Goal: Task Accomplishment & Management: Manage account settings

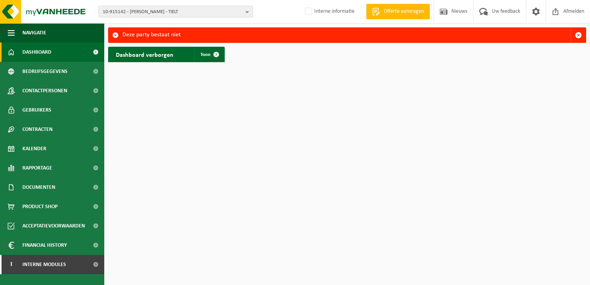
click at [127, 10] on span "10-915142 - POPPE JURGEN - TIELT" at bounding box center [173, 12] width 140 height 12
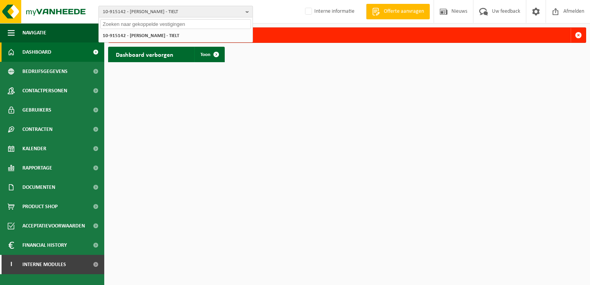
paste input "10-907604"
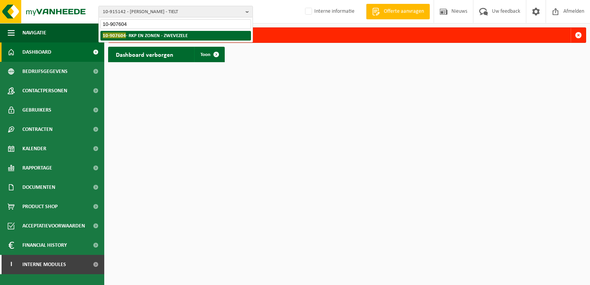
type input "10-907604"
click at [138, 37] on strong "10-907604 - RKP EN ZONEN - ZWEVEZELE" at bounding box center [145, 35] width 85 height 6
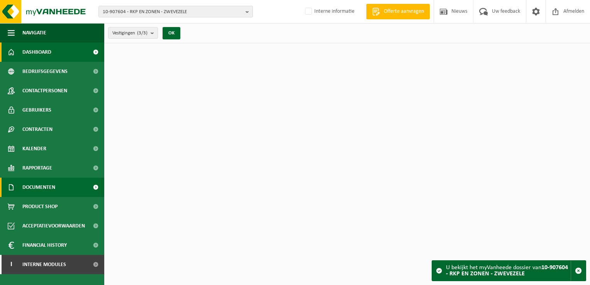
click at [51, 186] on span "Documenten" at bounding box center [38, 187] width 33 height 19
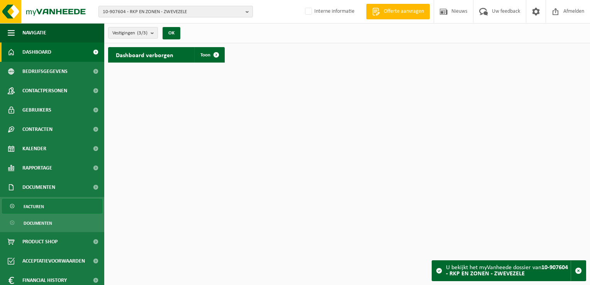
click at [53, 201] on link "Facturen" at bounding box center [52, 206] width 100 height 15
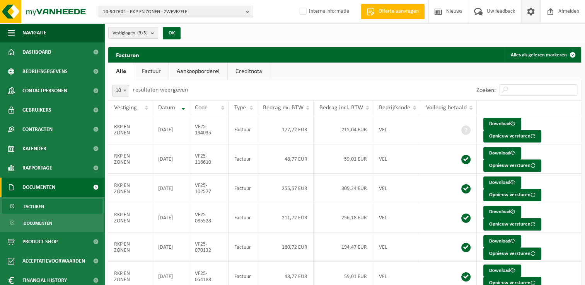
click at [531, 10] on span at bounding box center [531, 11] width 12 height 23
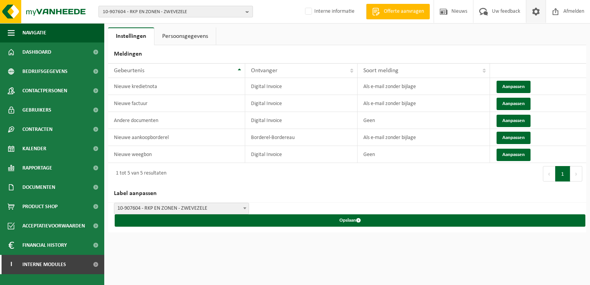
click at [151, 7] on span "10-907604 - RKP EN ZONEN - ZWEVEZELE" at bounding box center [173, 12] width 140 height 12
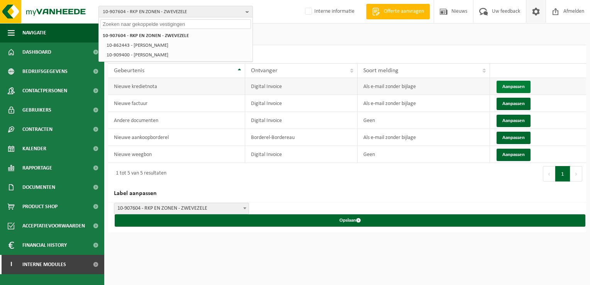
click at [509, 86] on button "Aanpassen" at bounding box center [514, 87] width 34 height 12
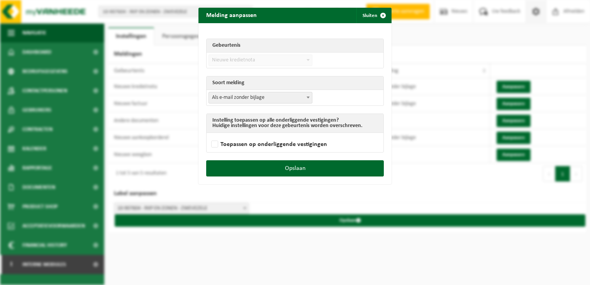
click at [231, 95] on span "Als e-mail zonder bijlage" at bounding box center [260, 97] width 103 height 11
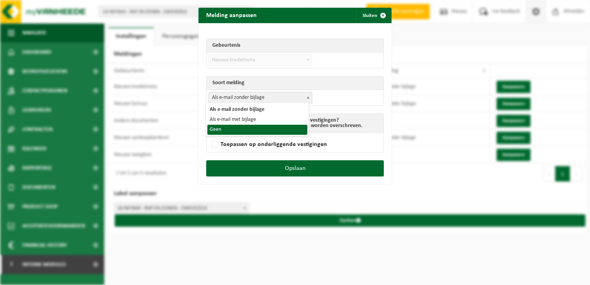
select select "1"
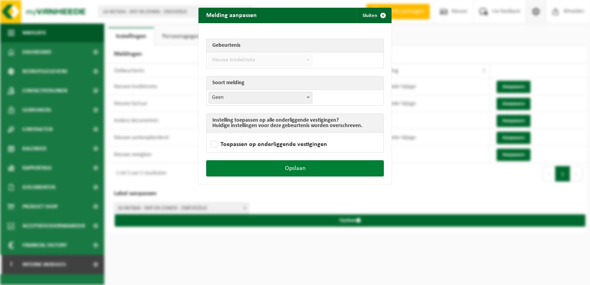
click at [296, 172] on button "Opslaan" at bounding box center [295, 168] width 178 height 16
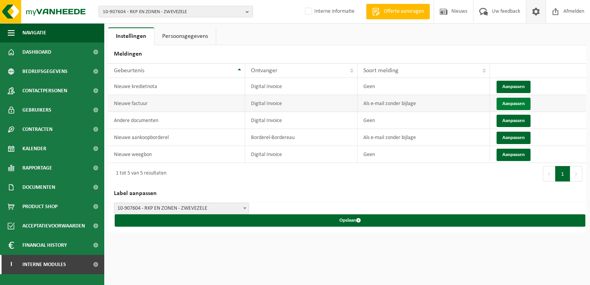
click at [508, 104] on button "Aanpassen" at bounding box center [514, 104] width 34 height 12
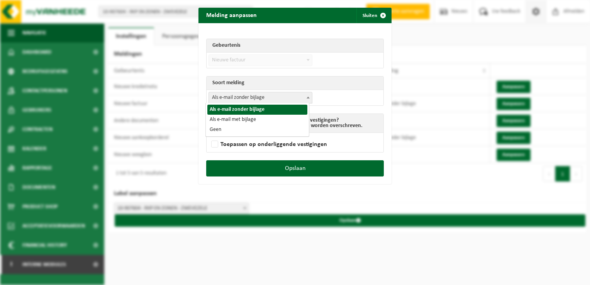
click at [240, 97] on span "Als e-mail zonder bijlage" at bounding box center [260, 97] width 103 height 11
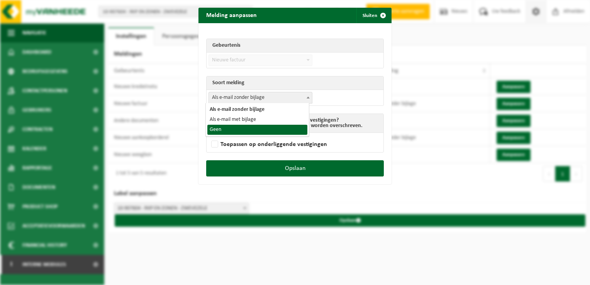
select select "1"
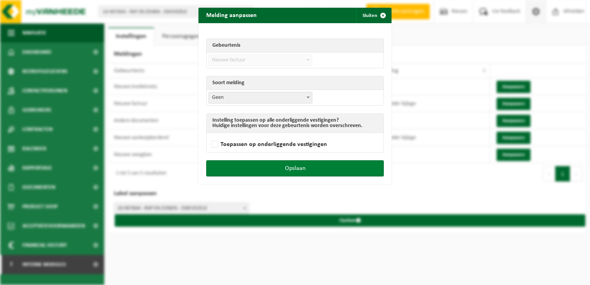
click at [289, 166] on button "Opslaan" at bounding box center [295, 168] width 178 height 16
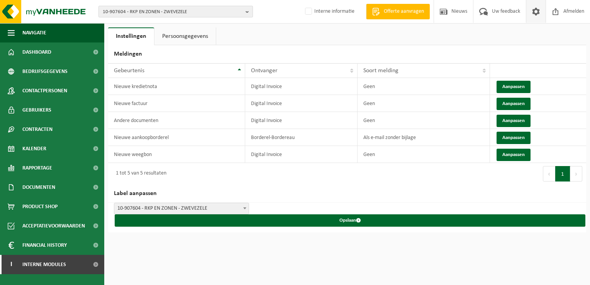
click at [140, 13] on span "10-907604 - RKP EN ZONEN - ZWEVEZELE" at bounding box center [173, 12] width 140 height 12
paste input "01-005187"
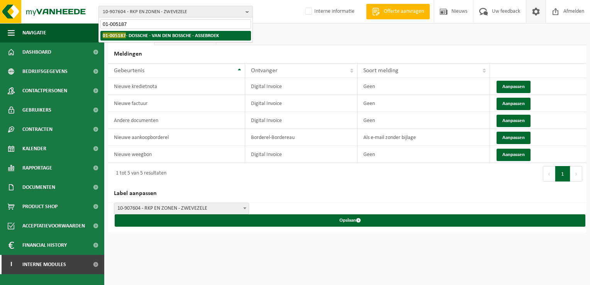
type input "01-005187"
click at [175, 38] on strong "01-005187 - DOSSCHE - VAN DEN BOSSCHE - ASSEBROEK" at bounding box center [161, 35] width 116 height 6
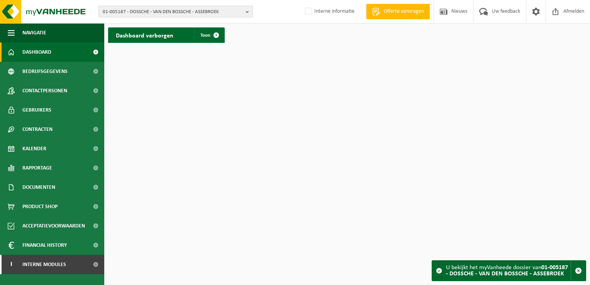
click at [177, 8] on span "01-005187 - DOSSCHE - VAN DEN BOSSCHE - ASSEBROEK" at bounding box center [173, 12] width 140 height 12
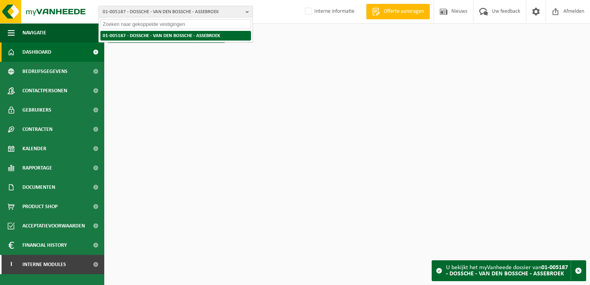
click at [161, 34] on strong "01-005187 - DOSSCHE - VAN DEN BOSSCHE - ASSEBROEK" at bounding box center [161, 35] width 117 height 5
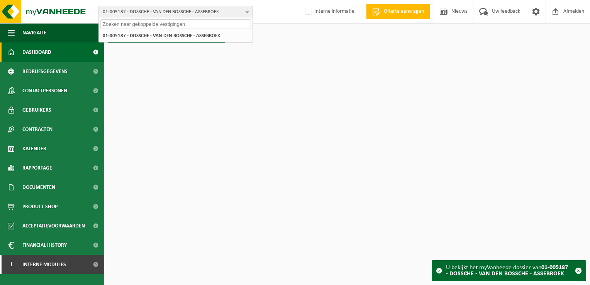
click at [144, 10] on span "01-005187 - DOSSCHE - VAN DEN BOSSCHE - ASSEBROEK" at bounding box center [173, 12] width 140 height 12
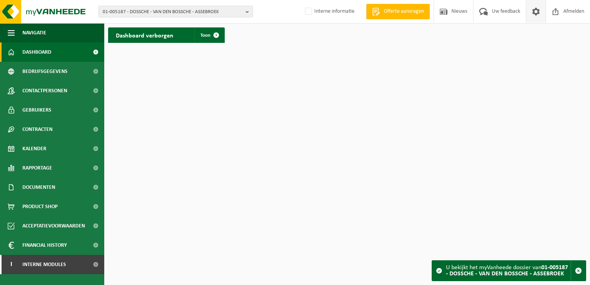
click at [539, 12] on span at bounding box center [536, 11] width 12 height 23
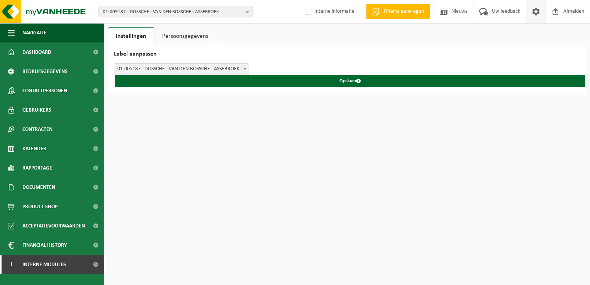
click at [533, 8] on span at bounding box center [536, 11] width 12 height 23
click at [144, 13] on span "01-005187 - DOSSCHE - VAN DEN BOSSCHE - ASSEBROEK" at bounding box center [173, 12] width 140 height 12
paste input "10-928976"
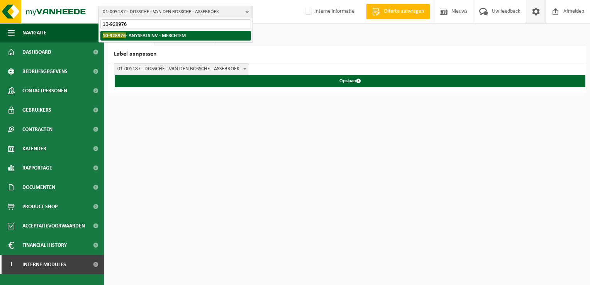
type input "10-928976"
drag, startPoint x: 130, startPoint y: 38, endPoint x: 134, endPoint y: 37, distance: 4.8
click at [134, 37] on strong "10-928976 - ANYSEALS NV - MERCHTEM" at bounding box center [144, 35] width 83 height 6
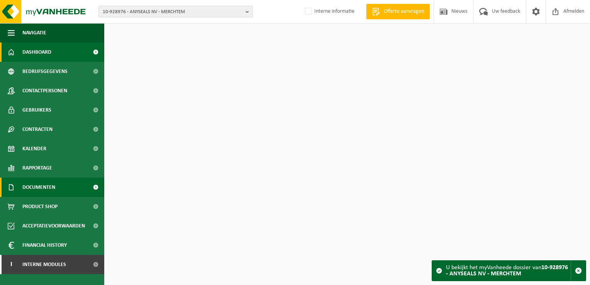
click at [53, 191] on span "Documenten" at bounding box center [38, 187] width 33 height 19
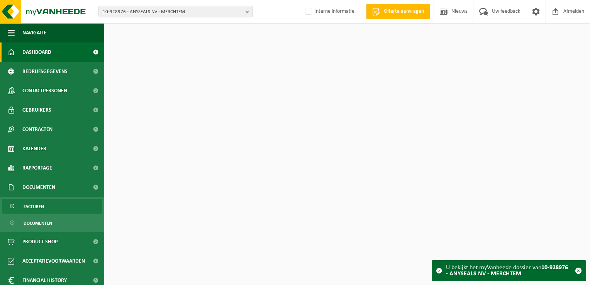
click at [53, 206] on link "Facturen" at bounding box center [52, 206] width 100 height 15
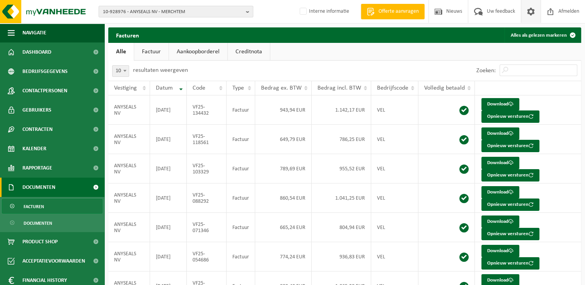
click at [535, 13] on span at bounding box center [531, 11] width 12 height 23
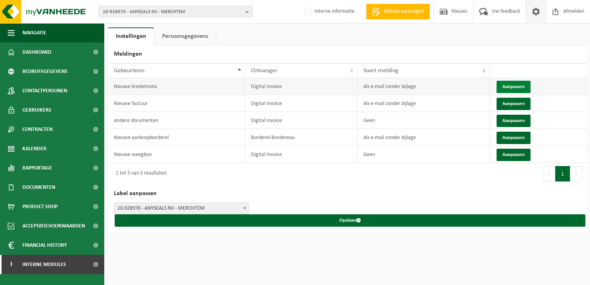
click at [515, 87] on button "Aanpassen" at bounding box center [514, 87] width 34 height 12
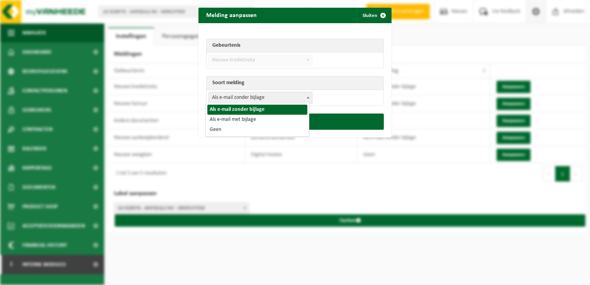
click at [235, 97] on span "Als e-mail zonder bijlage" at bounding box center [260, 97] width 103 height 11
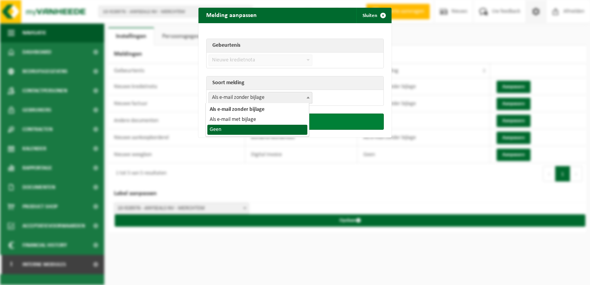
select select "1"
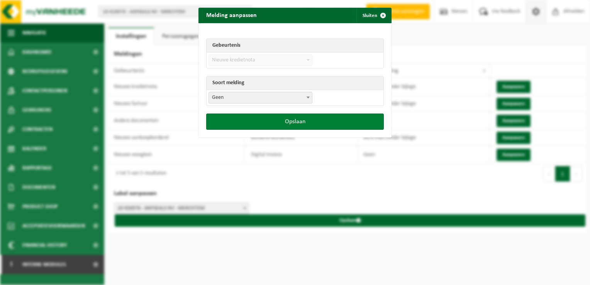
click at [270, 123] on button "Opslaan" at bounding box center [295, 122] width 178 height 16
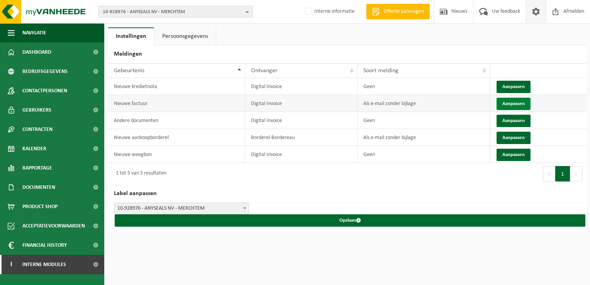
click at [508, 100] on button "Aanpassen" at bounding box center [514, 104] width 34 height 12
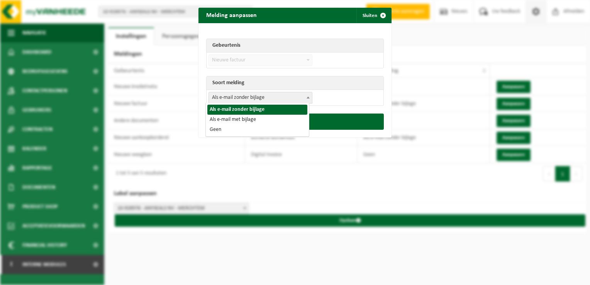
click at [246, 96] on span "Als e-mail zonder bijlage" at bounding box center [260, 97] width 103 height 11
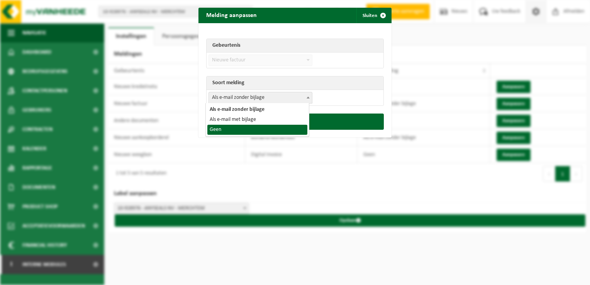
select select "1"
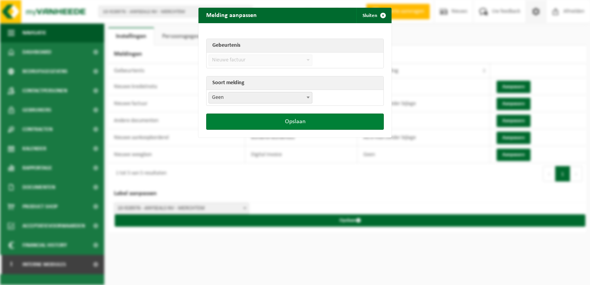
click at [269, 124] on button "Opslaan" at bounding box center [295, 122] width 178 height 16
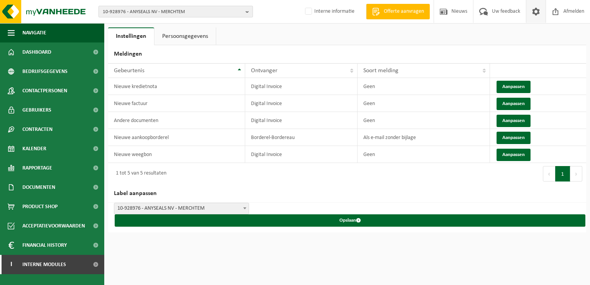
click at [125, 10] on span "10-928976 - ANYSEALS NV - MERCHTEM" at bounding box center [173, 12] width 140 height 12
paste input "10-724365"
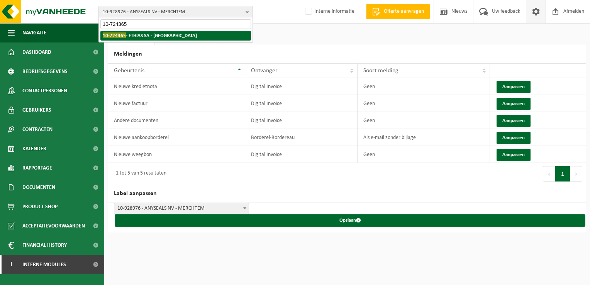
type input "10-724365"
click at [125, 36] on strong "10-724365 - ETHIAS SA - LIÈGE" at bounding box center [150, 35] width 94 height 6
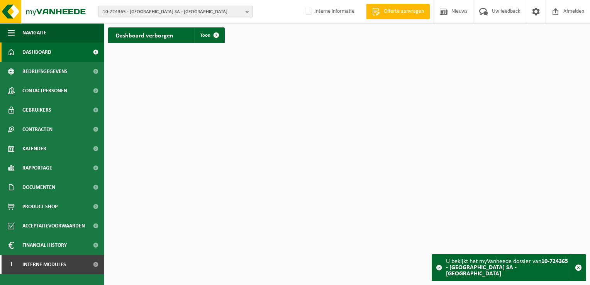
click at [146, 12] on span "10-724365 - [GEOGRAPHIC_DATA] SA - [GEOGRAPHIC_DATA]" at bounding box center [173, 12] width 140 height 12
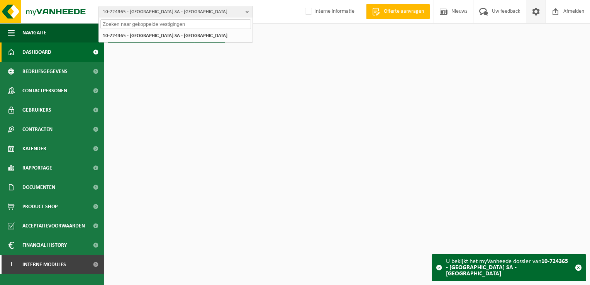
click at [539, 13] on span at bounding box center [536, 11] width 12 height 23
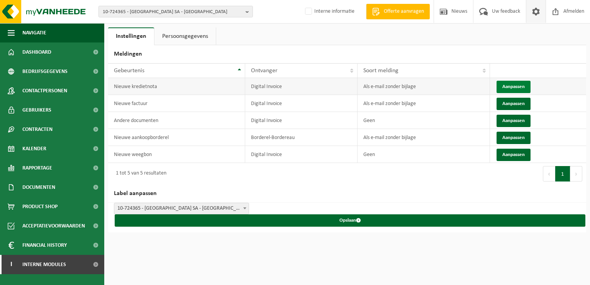
click at [512, 87] on button "Aanpassen" at bounding box center [514, 87] width 34 height 12
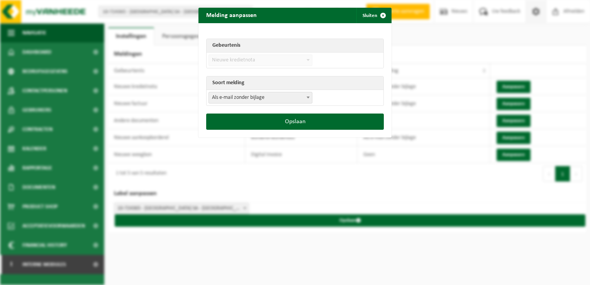
click at [274, 96] on span "Als e-mail zonder bijlage" at bounding box center [260, 97] width 103 height 11
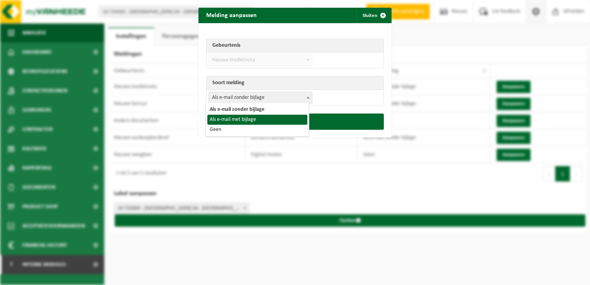
select select "3"
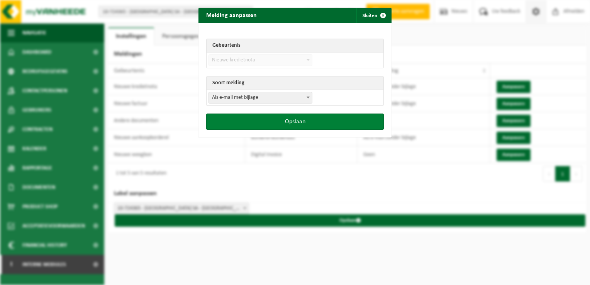
click at [274, 123] on button "Opslaan" at bounding box center [295, 122] width 178 height 16
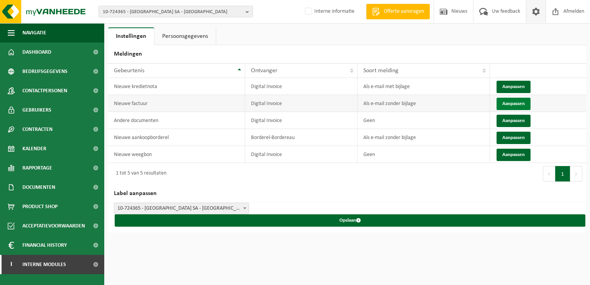
click at [508, 103] on button "Aanpassen" at bounding box center [514, 104] width 34 height 12
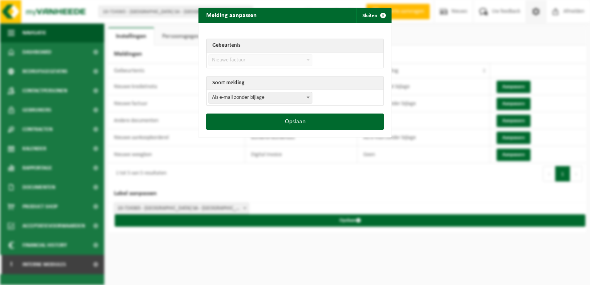
click at [282, 100] on span "Als e-mail zonder bijlage" at bounding box center [260, 97] width 103 height 11
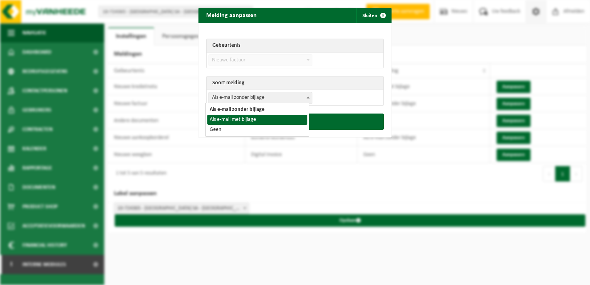
select select "3"
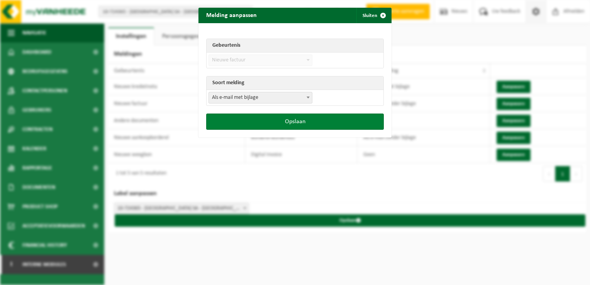
click at [294, 119] on button "Opslaan" at bounding box center [295, 122] width 178 height 16
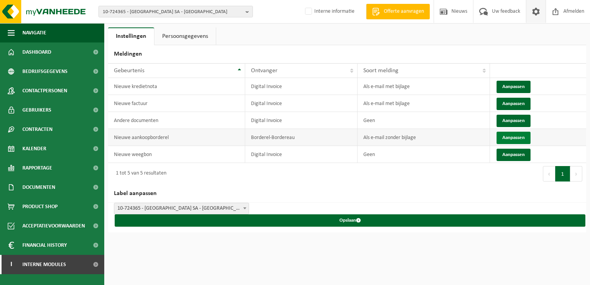
click at [510, 139] on button "Aanpassen" at bounding box center [514, 138] width 34 height 12
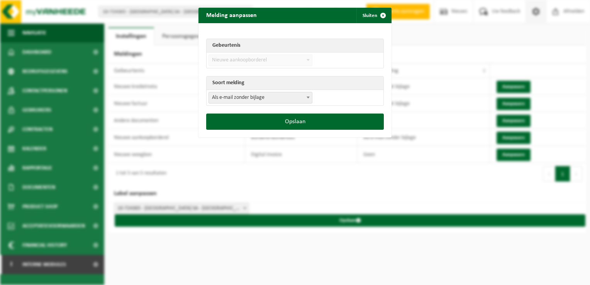
click at [252, 101] on span "Als e-mail zonder bijlage" at bounding box center [260, 97] width 103 height 11
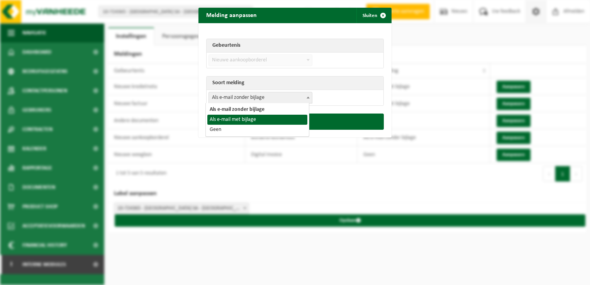
select select "3"
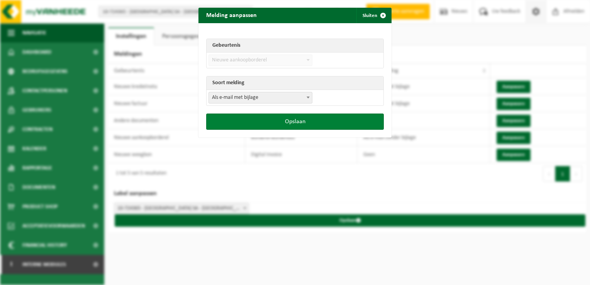
click at [286, 125] on button "Opslaan" at bounding box center [295, 122] width 178 height 16
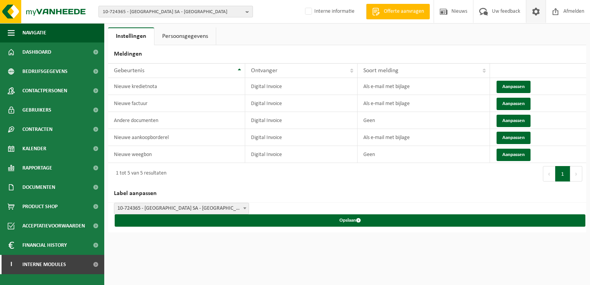
click at [111, 11] on span "10-724365 - ETHIAS SA - LIÈGE" at bounding box center [173, 12] width 140 height 12
paste input "10-849284"
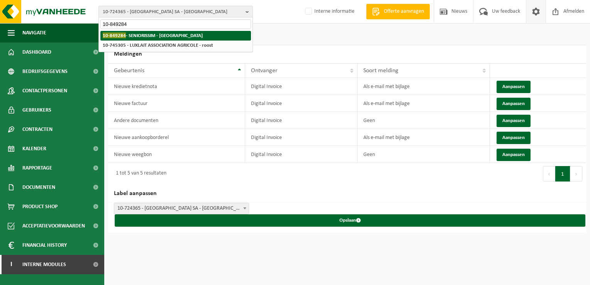
type input "10-849284"
click at [139, 36] on strong "10-849284 - SENIORISSIM - MONS" at bounding box center [153, 35] width 100 height 6
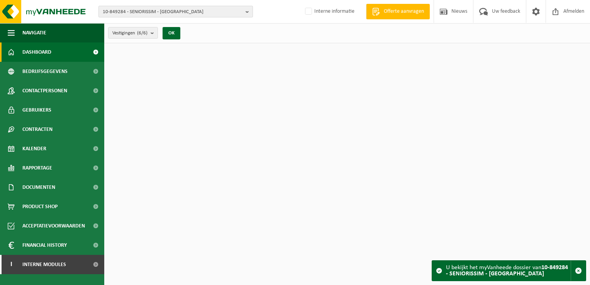
click at [129, 13] on span "10-849284 - SENIORISSIM - [GEOGRAPHIC_DATA]" at bounding box center [173, 12] width 140 height 12
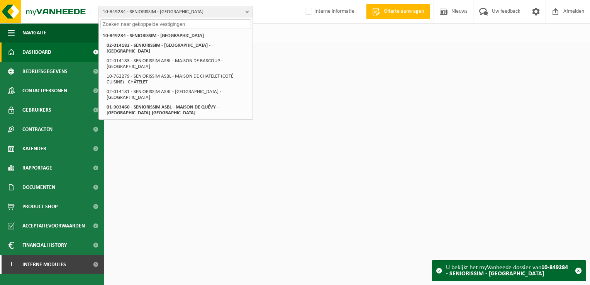
click at [103, 26] on input "text" at bounding box center [175, 24] width 151 height 10
click at [113, 23] on input "text" at bounding box center [175, 24] width 151 height 10
paste input "10-849284"
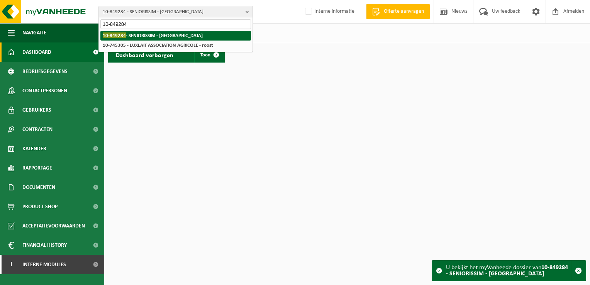
type input "10-849284"
click at [112, 35] on span "10-849284" at bounding box center [114, 35] width 23 height 6
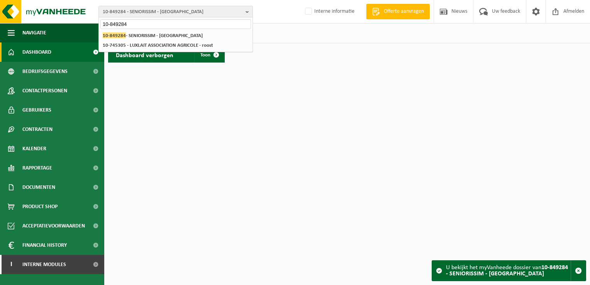
click at [147, 91] on html "10-849284 - SENIORISSIM - [GEOGRAPHIC_DATA] 10-849284 10-849284 - SENIORISSIM -…" at bounding box center [295, 142] width 590 height 285
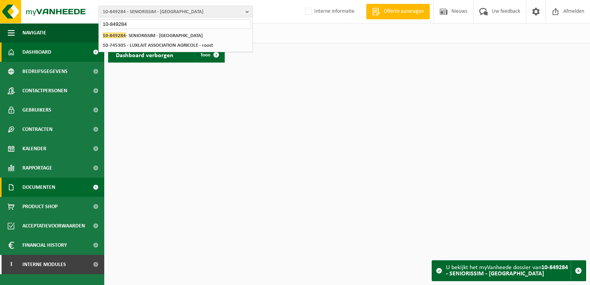
click at [41, 182] on span "Documenten" at bounding box center [38, 187] width 33 height 19
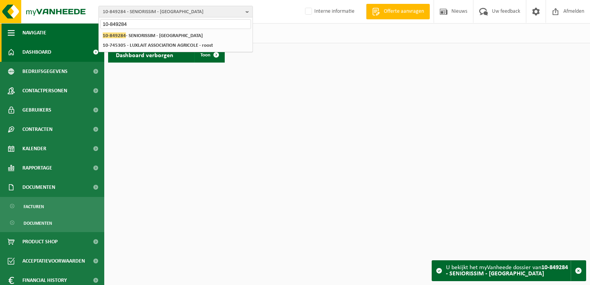
click at [0, 33] on button "Navigatie" at bounding box center [52, 32] width 104 height 19
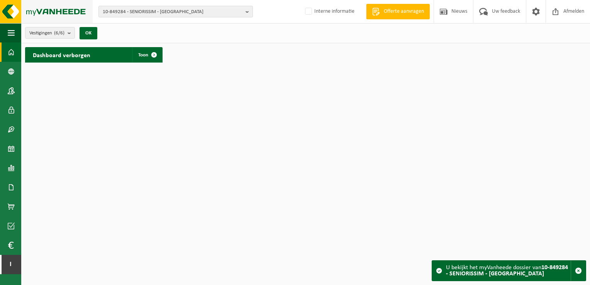
click at [6, 11] on img at bounding box center [46, 11] width 93 height 23
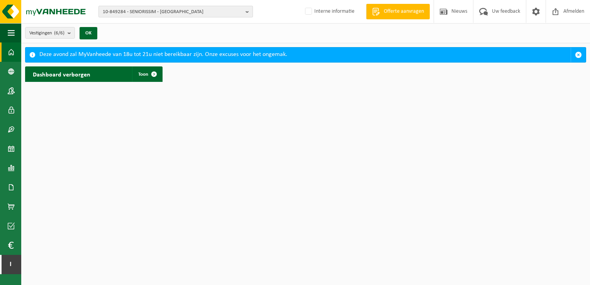
click at [137, 12] on span "10-849284 - SENIORISSIM - [GEOGRAPHIC_DATA]" at bounding box center [173, 12] width 140 height 12
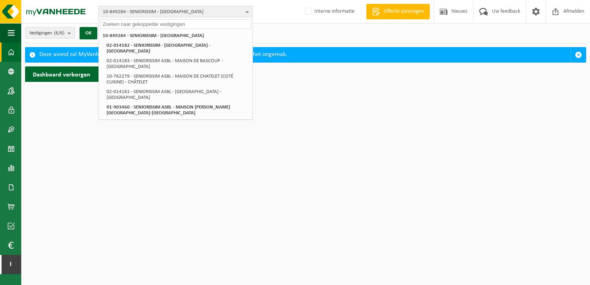
paste input "10-849284"
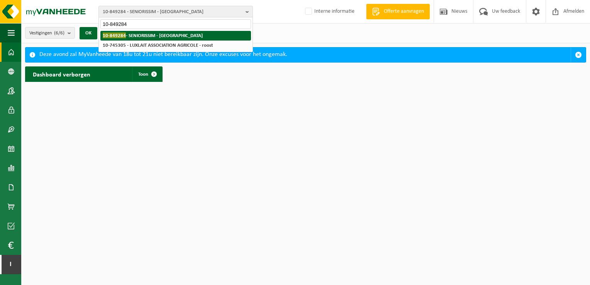
type input "10-849284"
click at [128, 34] on strong "10-849284 - SENIORISSIM - MONS" at bounding box center [153, 35] width 100 height 6
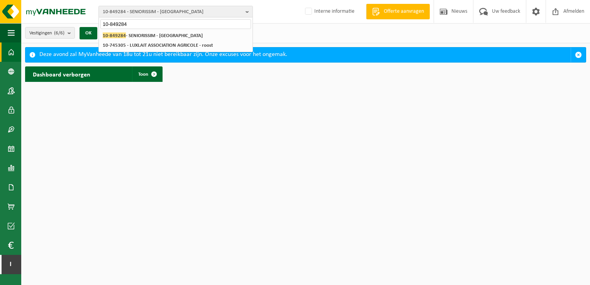
click at [223, 230] on html "10-849284 - SENIORISSIM - MONS 10-849284 10-849284 - SENIORISSIM - MONS 02-0141…" at bounding box center [295, 142] width 590 height 285
click at [534, 15] on span at bounding box center [536, 11] width 12 height 23
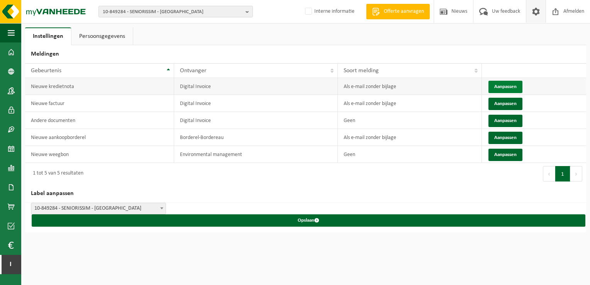
click at [501, 89] on button "Aanpassen" at bounding box center [506, 87] width 34 height 12
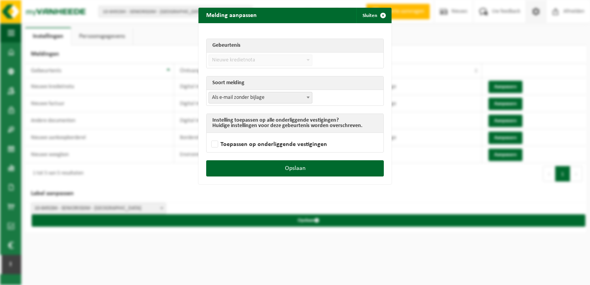
click at [264, 97] on span "Als e-mail zonder bijlage" at bounding box center [260, 97] width 103 height 11
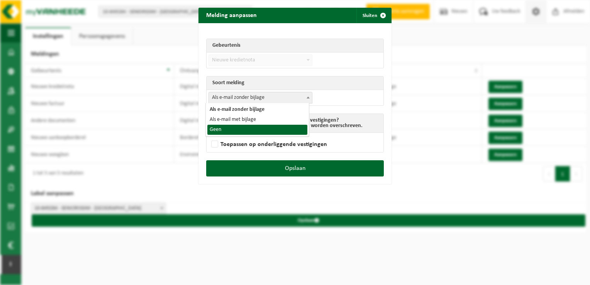
select select "1"
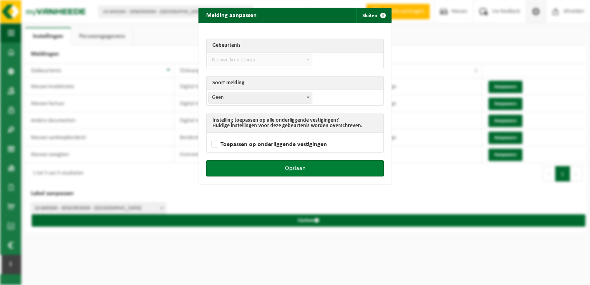
click at [326, 168] on button "Opslaan" at bounding box center [295, 168] width 178 height 16
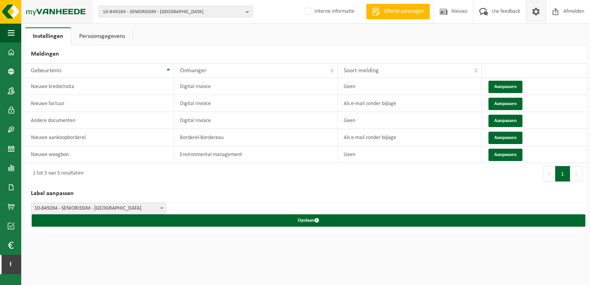
click at [12, 12] on img at bounding box center [46, 11] width 93 height 23
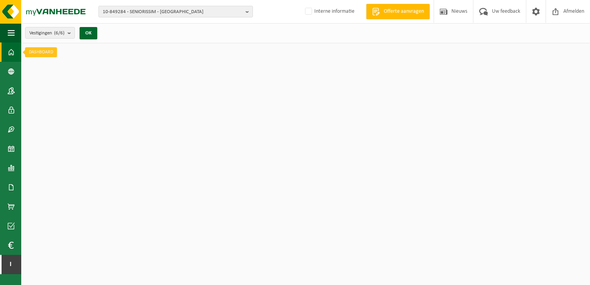
click at [17, 48] on link "Dashboard" at bounding box center [10, 52] width 21 height 19
click at [15, 38] on button "Navigatie" at bounding box center [10, 32] width 21 height 19
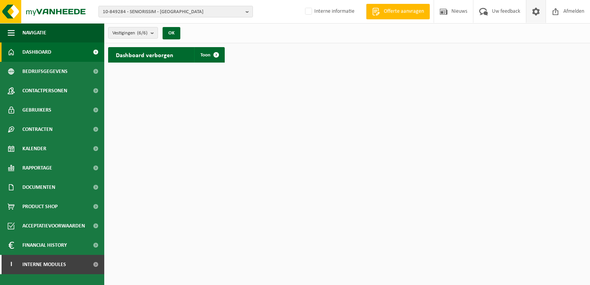
click at [532, 11] on span at bounding box center [536, 11] width 12 height 23
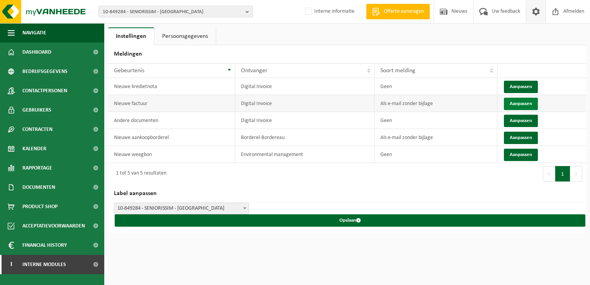
click at [519, 102] on button "Aanpassen" at bounding box center [521, 104] width 34 height 12
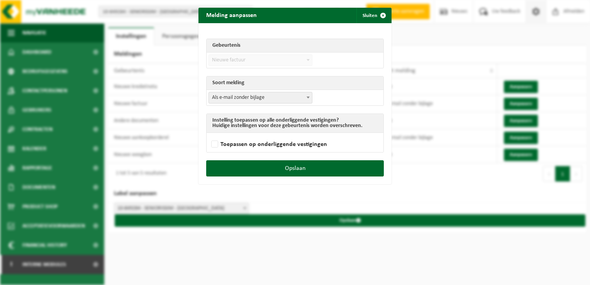
click at [273, 99] on span "Als e-mail zonder bijlage" at bounding box center [260, 97] width 103 height 11
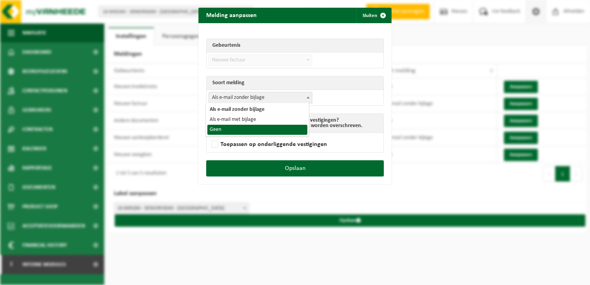
select select "1"
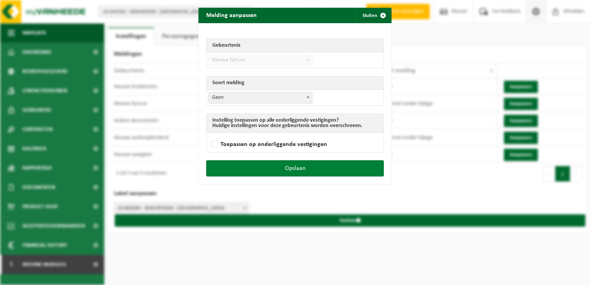
click at [307, 167] on button "Opslaan" at bounding box center [295, 168] width 178 height 16
